Goal: Transaction & Acquisition: Obtain resource

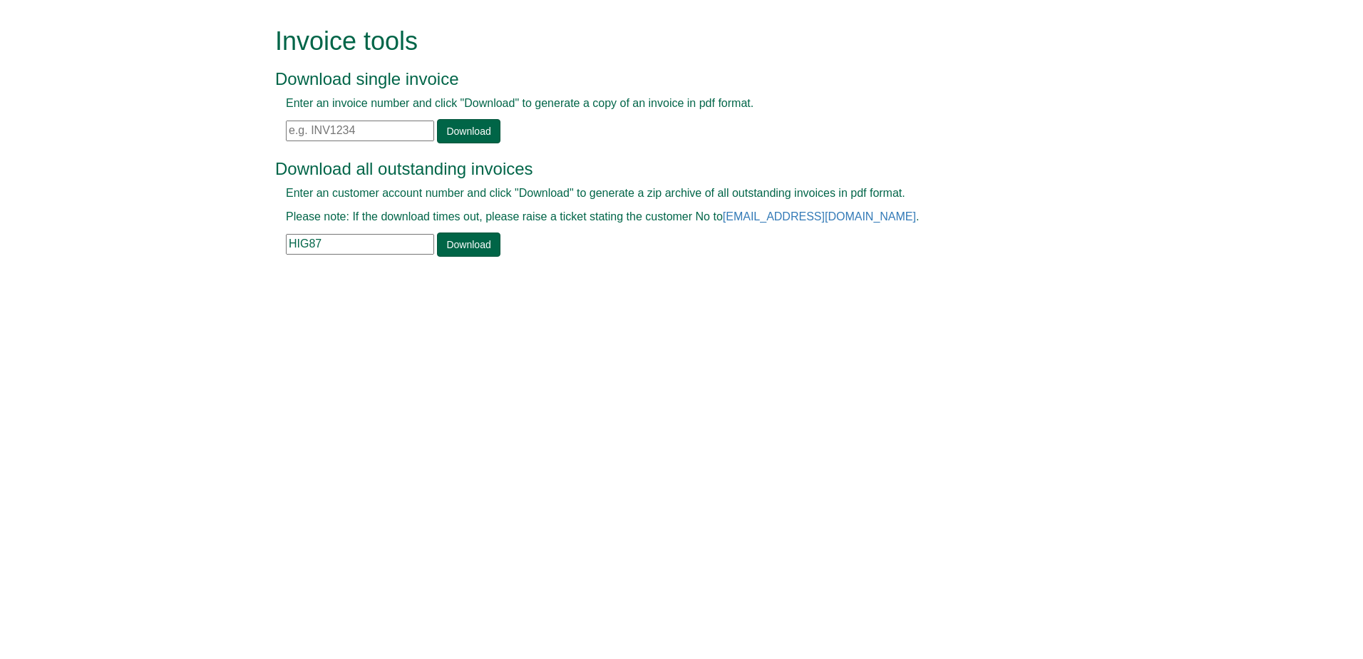
click at [325, 133] on input "text" at bounding box center [360, 130] width 148 height 21
paste input "INV1413650"
click at [463, 135] on link "Download" at bounding box center [468, 131] width 63 height 24
drag, startPoint x: 324, startPoint y: 133, endPoint x: 268, endPoint y: 133, distance: 55.6
click at [268, 133] on div "Invoice tools Download single invoice Enter an invoice number and click "Downlo…" at bounding box center [682, 143] width 834 height 287
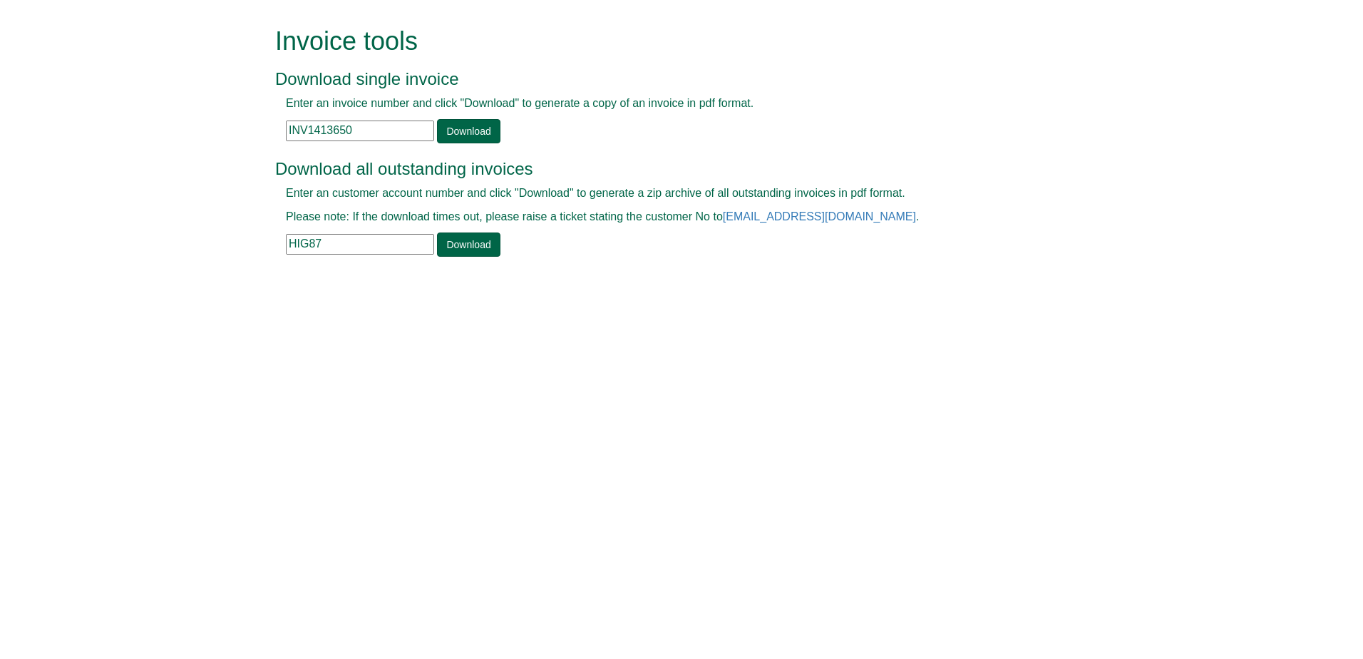
paste input "705"
click at [458, 130] on link "Download" at bounding box center [468, 131] width 63 height 24
drag, startPoint x: 371, startPoint y: 132, endPoint x: 221, endPoint y: 148, distance: 151.2
click at [221, 148] on form "Invoice tools Download single invoice Enter an invoice number and click "Downlo…" at bounding box center [681, 143] width 1363 height 287
paste input "69"
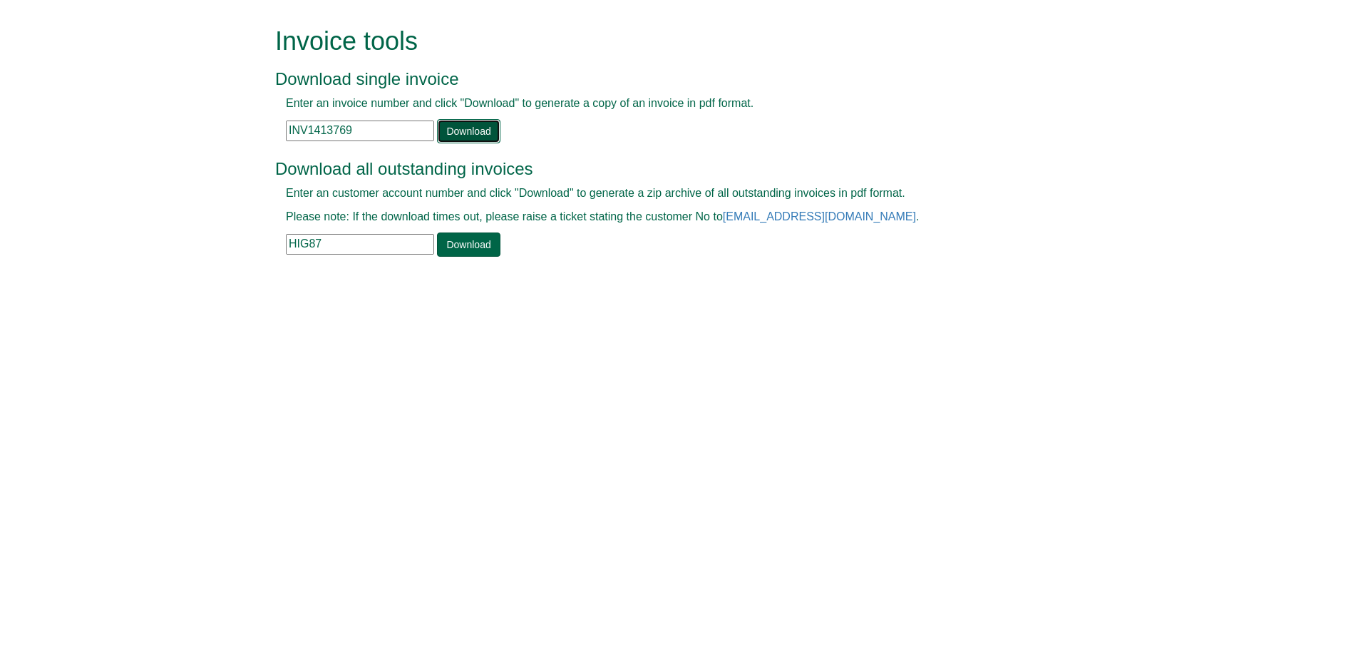
click at [448, 134] on link "Download" at bounding box center [468, 131] width 63 height 24
drag, startPoint x: 361, startPoint y: 127, endPoint x: 242, endPoint y: 137, distance: 119.5
click at [242, 137] on form "Invoice tools Download single invoice Enter an invoice number and click "Downlo…" at bounding box center [681, 143] width 1363 height 287
paste input "2882"
click at [448, 123] on link "Download" at bounding box center [468, 131] width 63 height 24
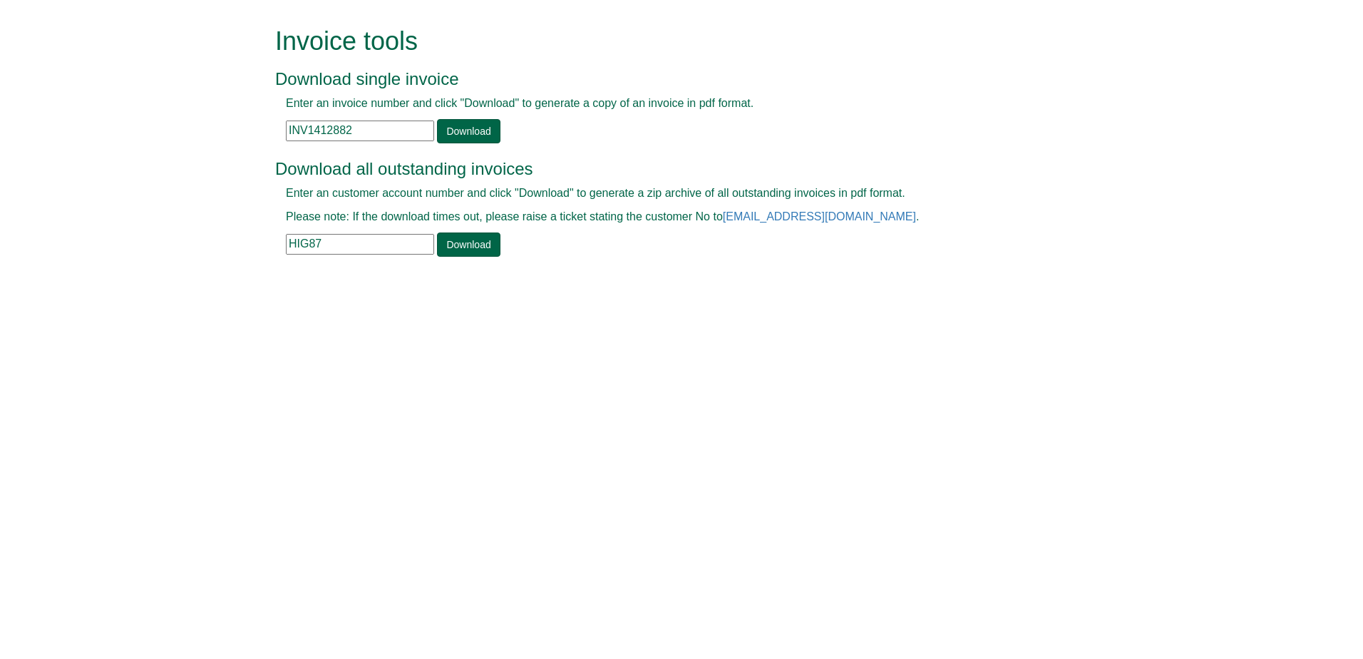
drag, startPoint x: 383, startPoint y: 133, endPoint x: 233, endPoint y: 133, distance: 149.7
click at [233, 133] on form "Invoice tools Download single invoice Enter an invoice number and click "Downlo…" at bounding box center [681, 143] width 1363 height 287
paste input "7"
click at [466, 132] on link "Download" at bounding box center [468, 131] width 63 height 24
drag, startPoint x: 353, startPoint y: 124, endPoint x: 167, endPoint y: 124, distance: 186.1
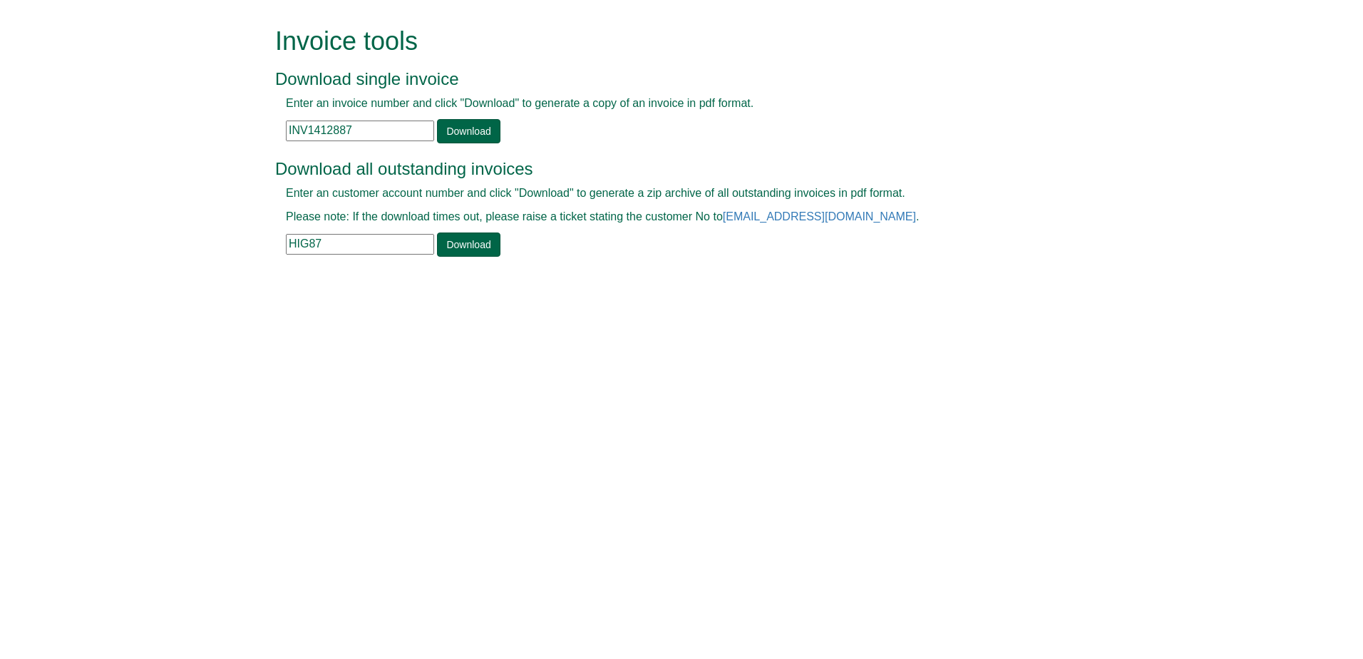
click at [167, 124] on form "Invoice tools Download single invoice Enter an invoice number and click "Downlo…" at bounding box center [681, 143] width 1363 height 287
paste input "4005"
type input "INV1414005"
click at [449, 138] on link "Download" at bounding box center [468, 131] width 63 height 24
